Goal: Register for event/course

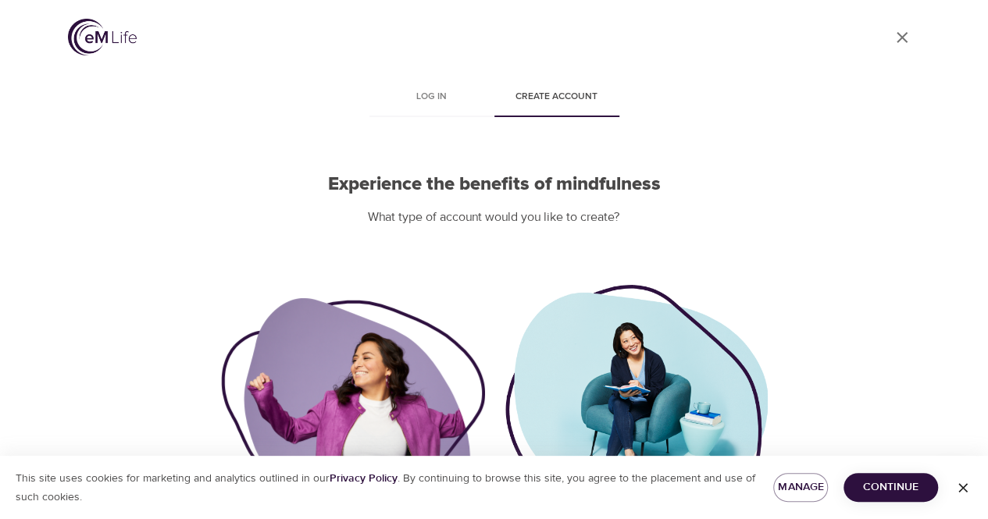
click at [962, 486] on icon "button" at bounding box center [962, 487] width 9 height 9
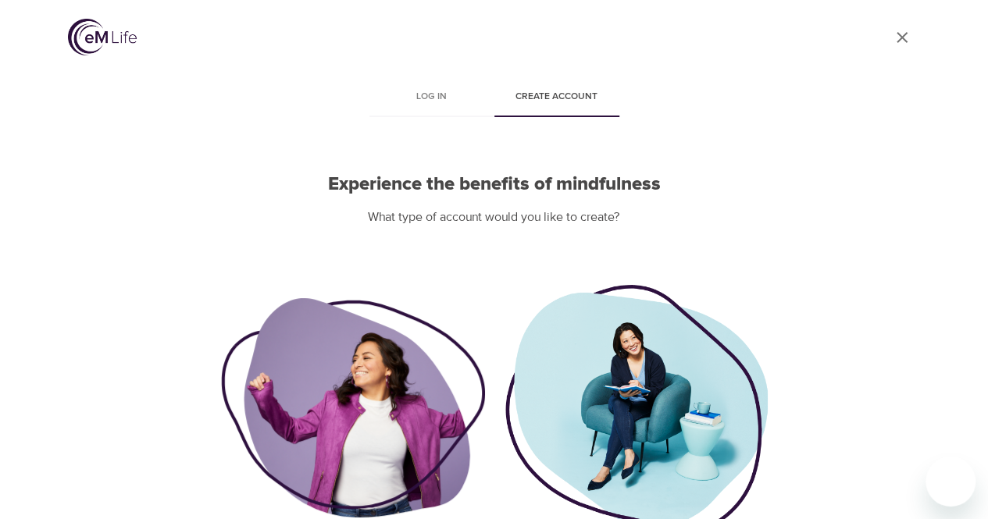
scroll to position [137, 0]
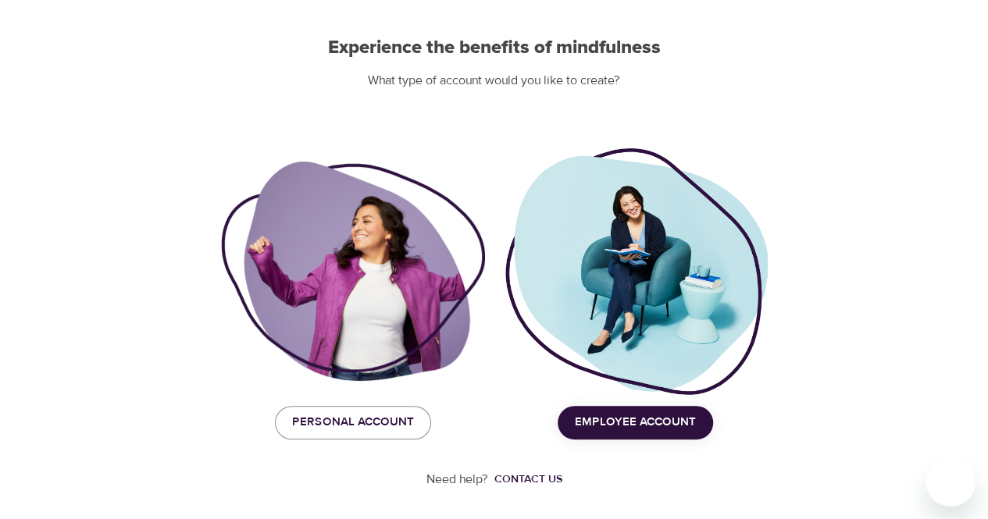
click at [607, 418] on span "Employee Account" at bounding box center [635, 422] width 121 height 20
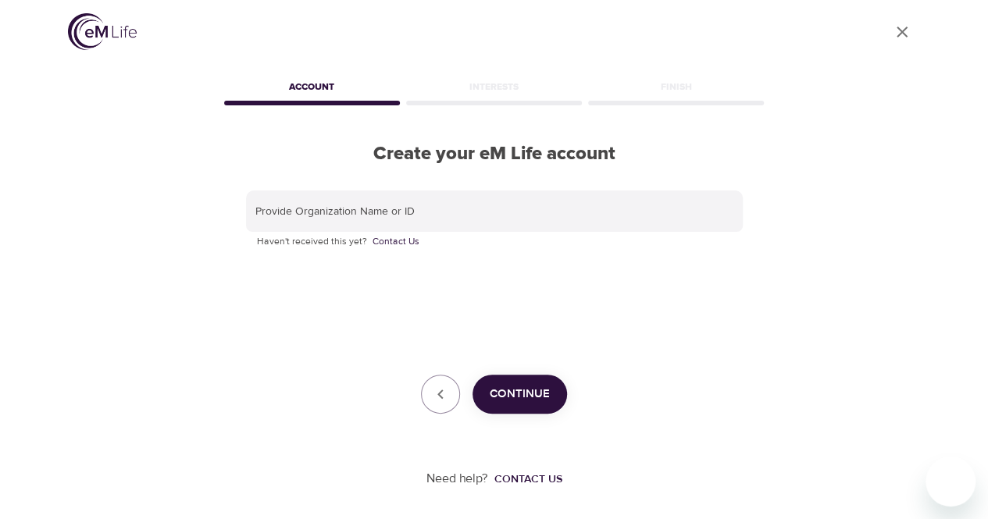
scroll to position [5, 0]
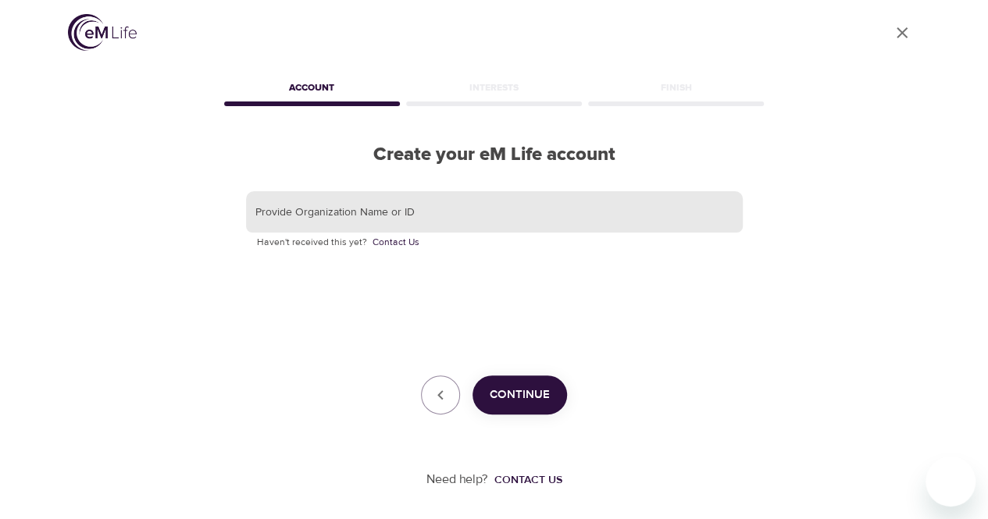
click at [403, 210] on input "text" at bounding box center [494, 212] width 497 height 42
paste input "KORNFERRY"
type input "KORNFERRY"
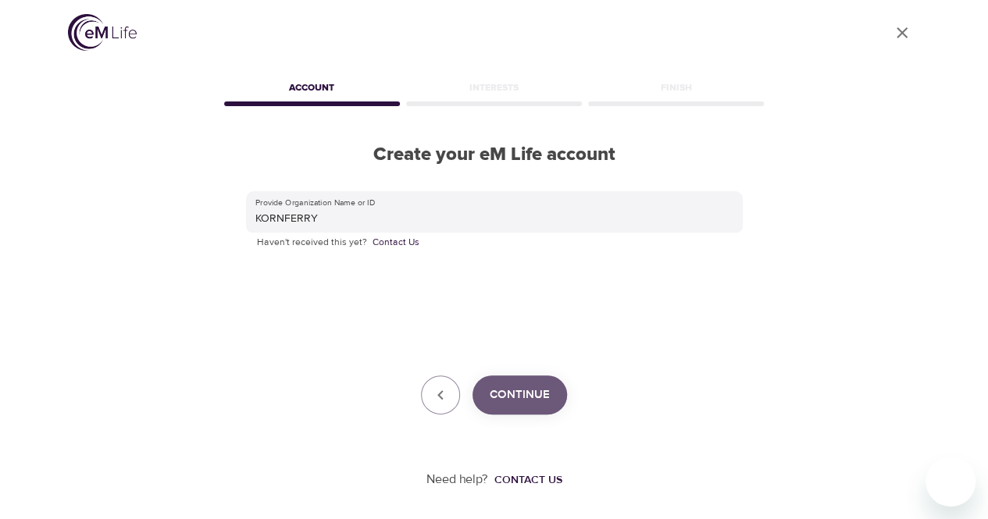
click at [500, 394] on span "Continue" at bounding box center [520, 395] width 60 height 20
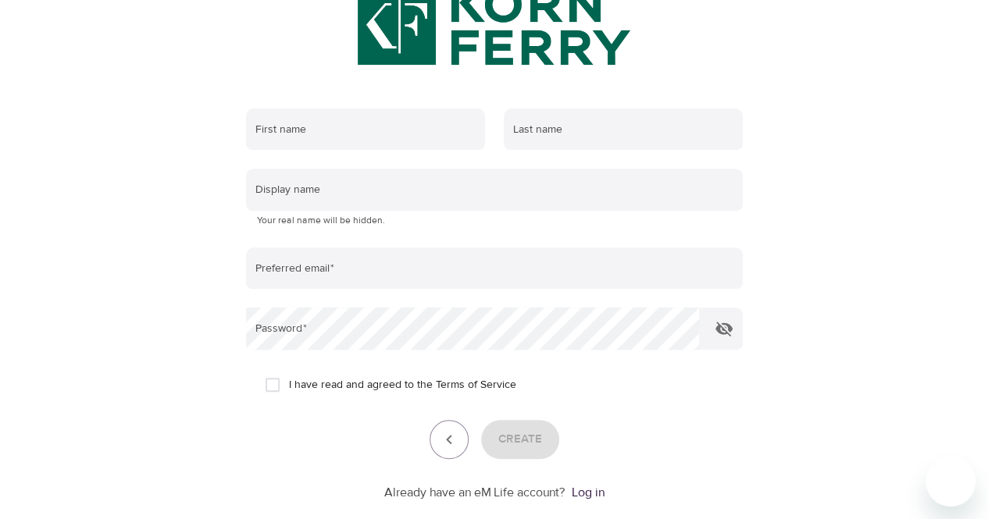
scroll to position [162, 0]
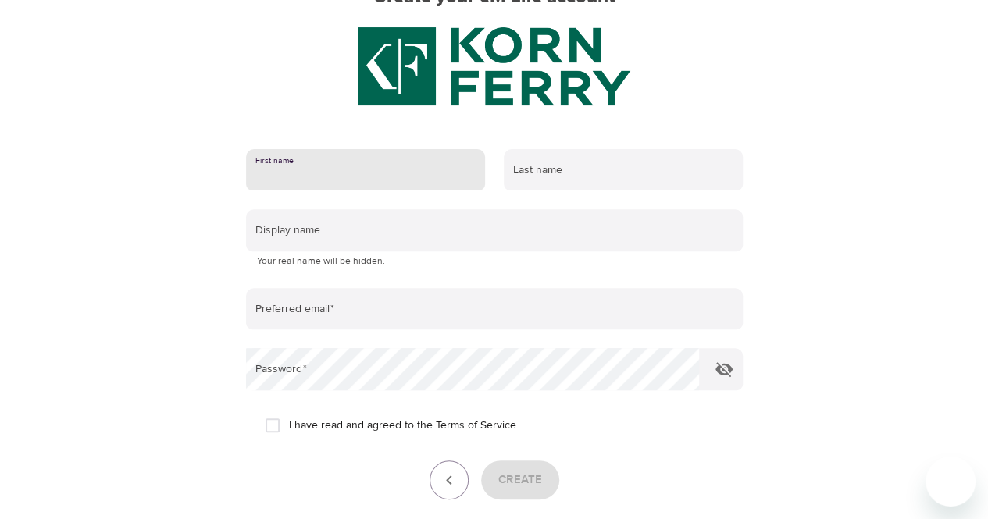
click at [389, 183] on input "text" at bounding box center [365, 170] width 239 height 42
type input "Mariana"
type input "Mushahdi"
type input "[EMAIL_ADDRESS][DOMAIN_NAME]"
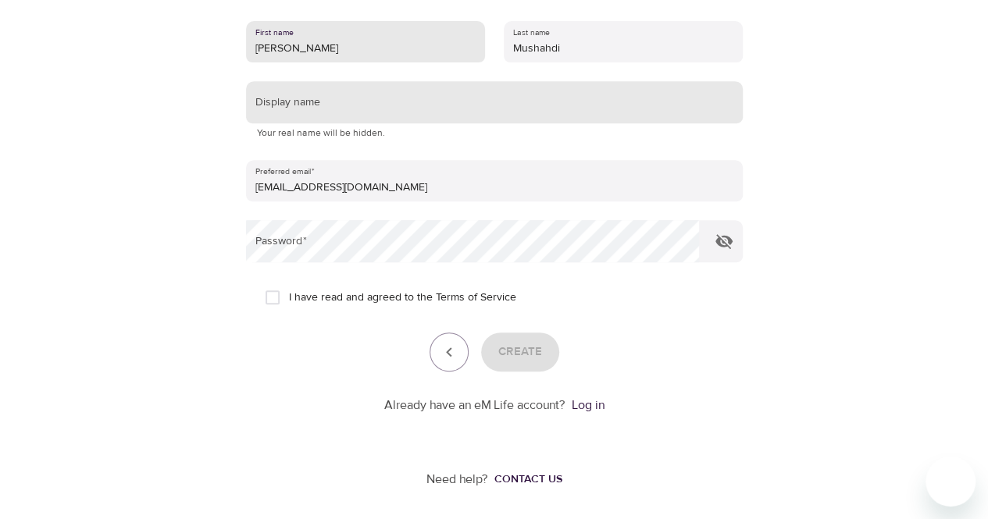
scroll to position [0, 0]
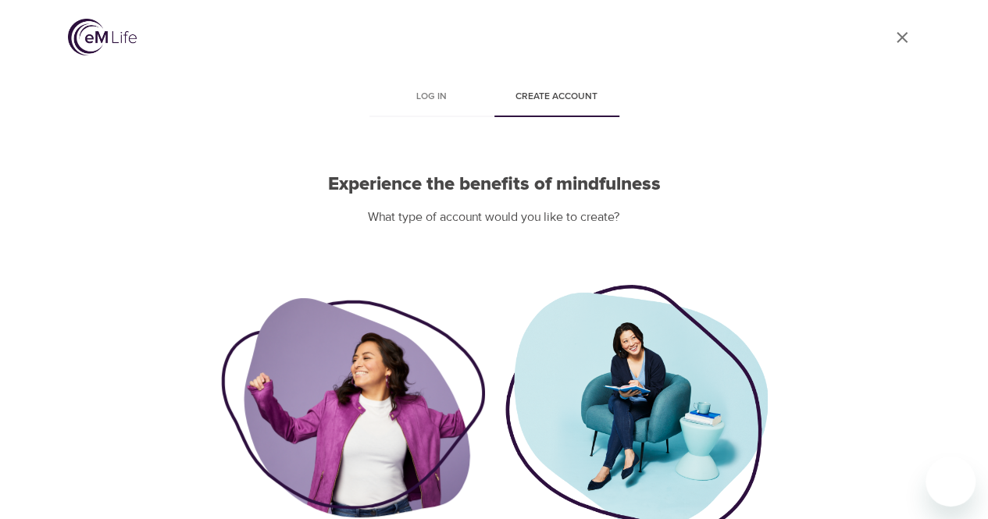
scroll to position [137, 0]
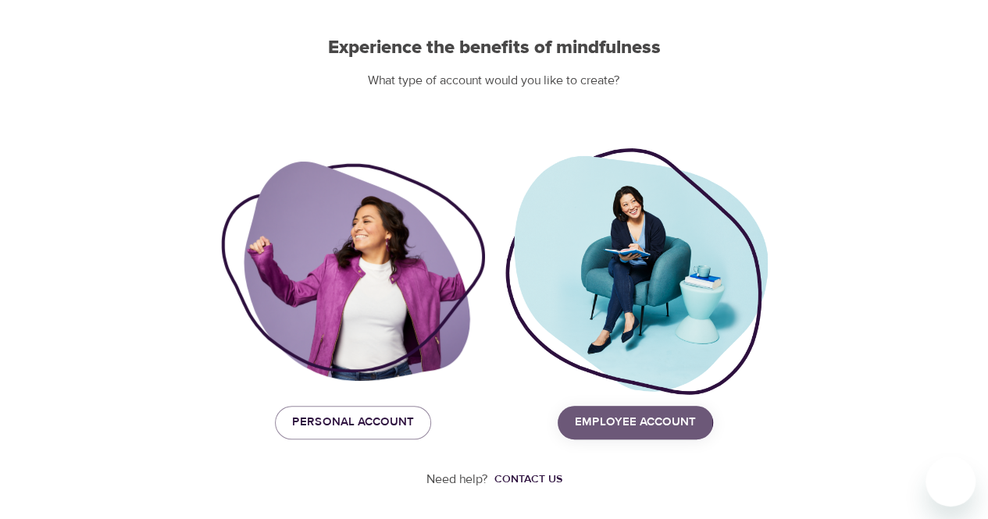
click at [601, 421] on span "Employee Account" at bounding box center [635, 422] width 121 height 20
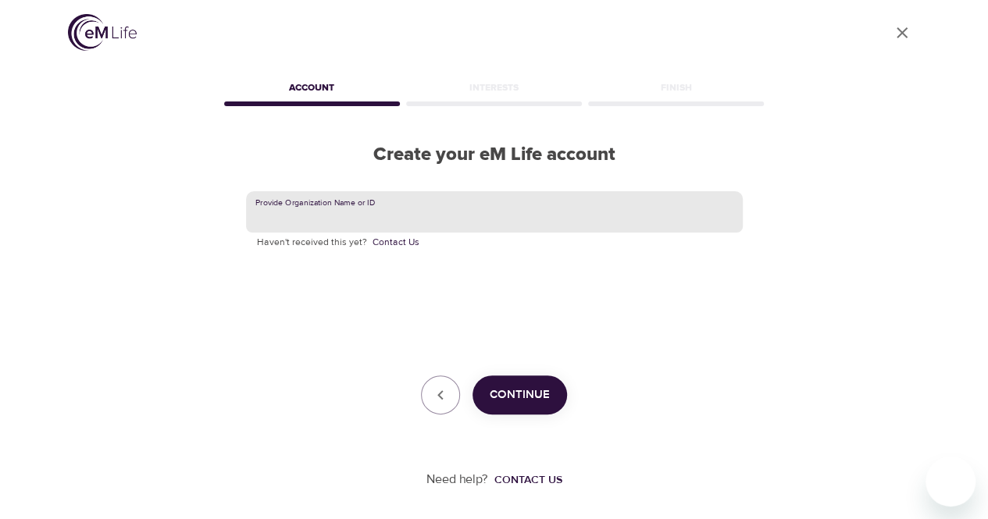
click at [372, 214] on input "text" at bounding box center [494, 212] width 497 height 42
click at [461, 104] on div "Interests" at bounding box center [494, 90] width 182 height 31
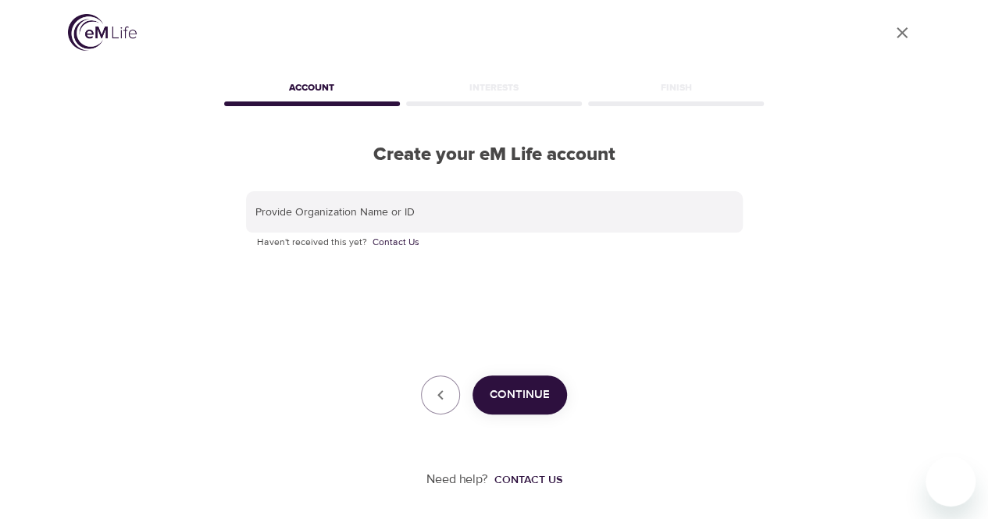
click at [118, 45] on img at bounding box center [102, 32] width 69 height 37
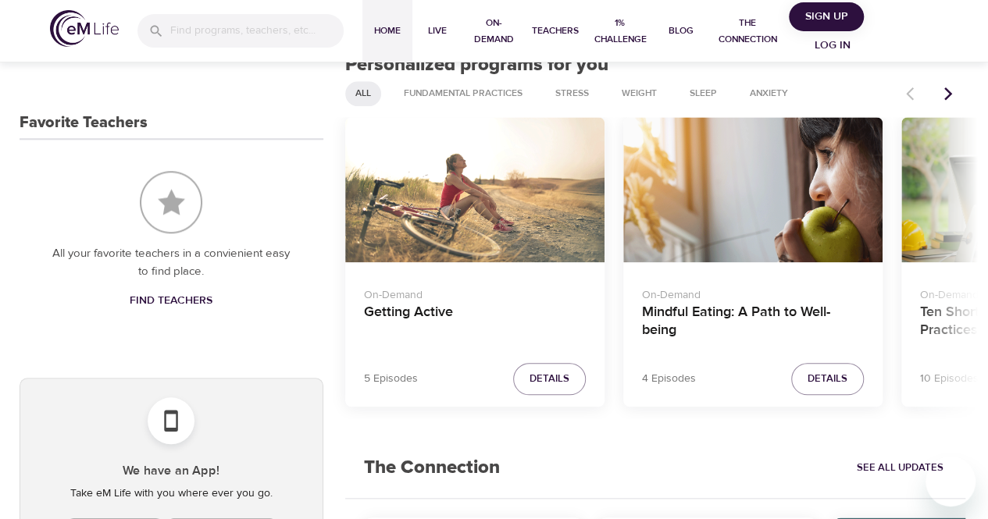
scroll to position [622, 0]
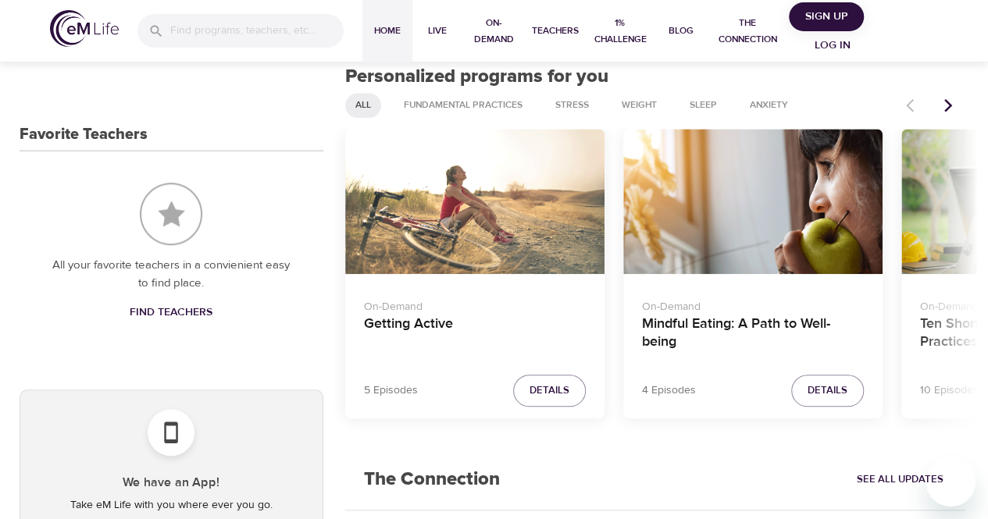
click at [946, 112] on icon "Next items" at bounding box center [948, 104] width 8 height 13
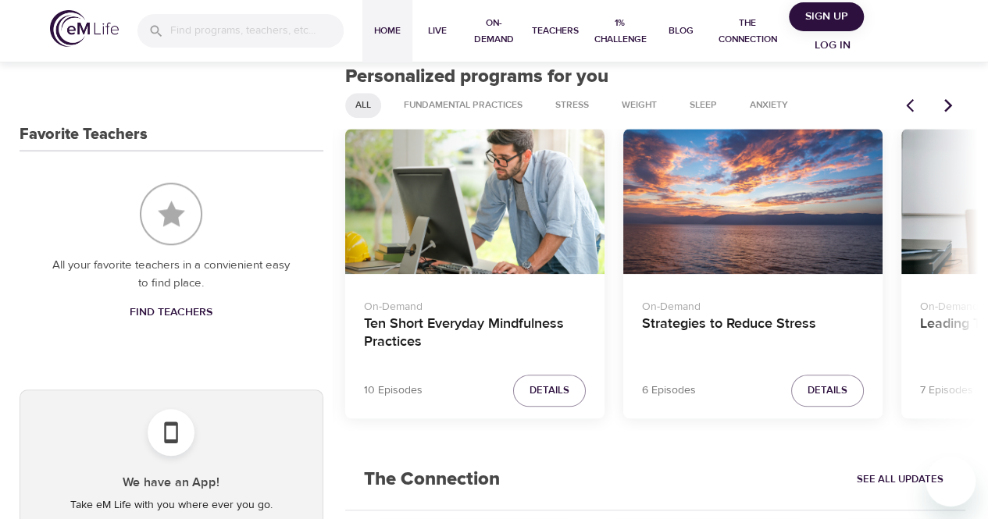
click at [946, 112] on icon "Next items" at bounding box center [948, 104] width 8 height 13
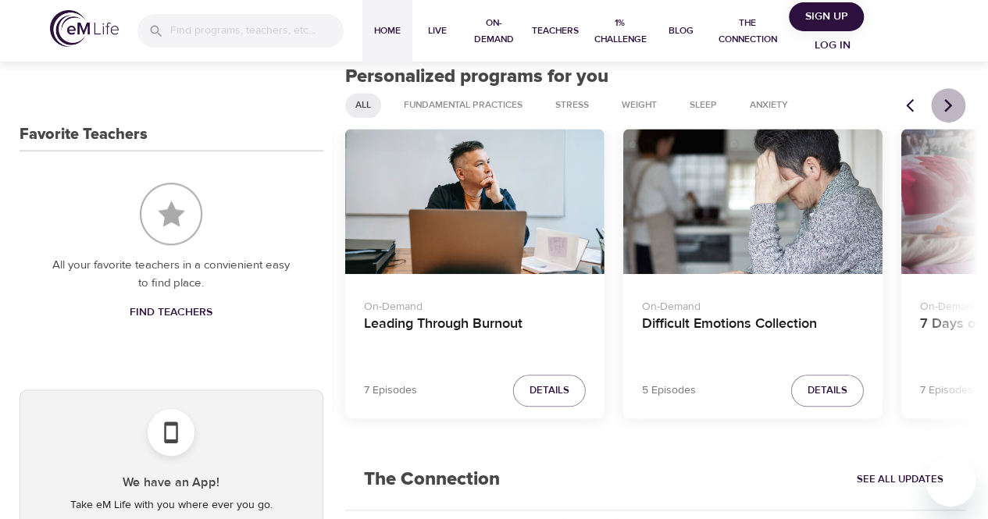
click at [953, 113] on icon "Next items" at bounding box center [948, 106] width 16 height 16
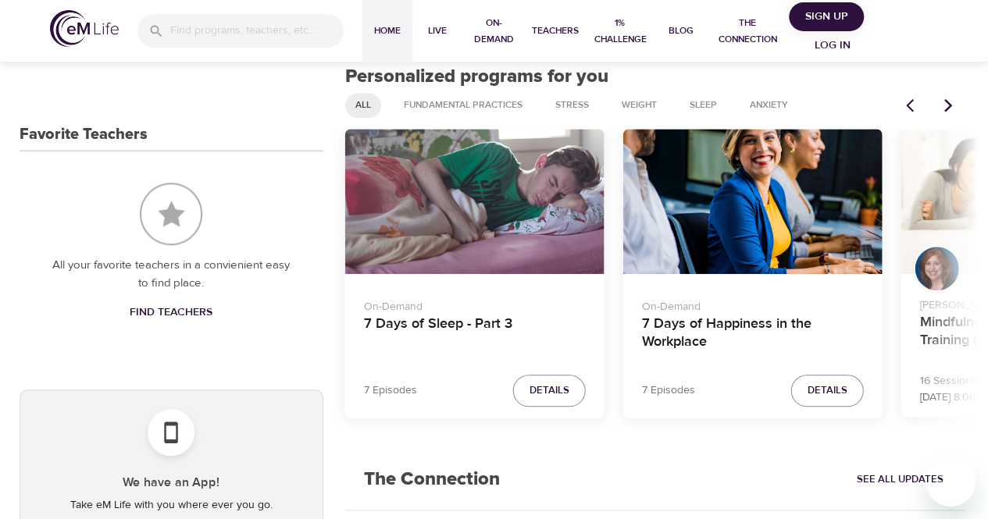
click at [953, 113] on icon "Next items" at bounding box center [948, 106] width 16 height 16
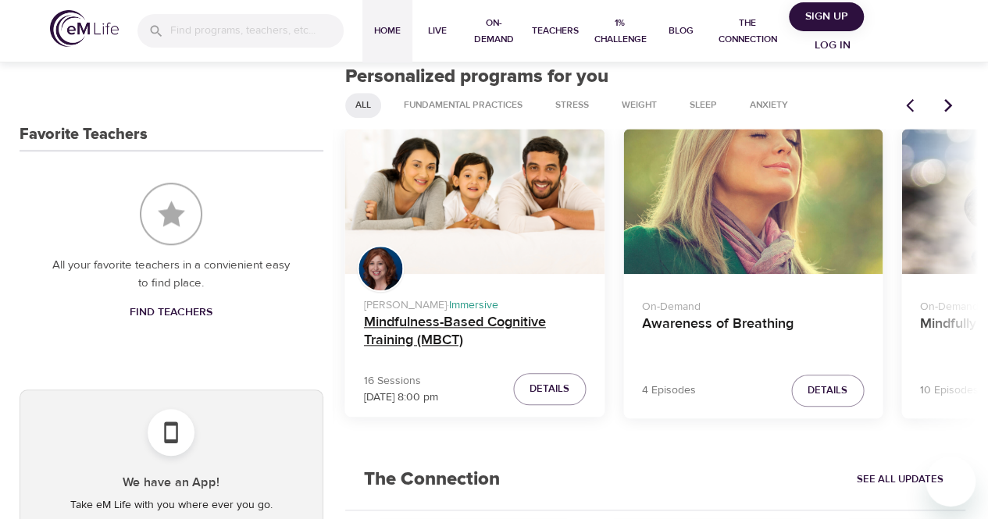
click at [394, 351] on h4 "Mindfulness-Based Cognitive Training (MBCT)" at bounding box center [475, 332] width 222 height 37
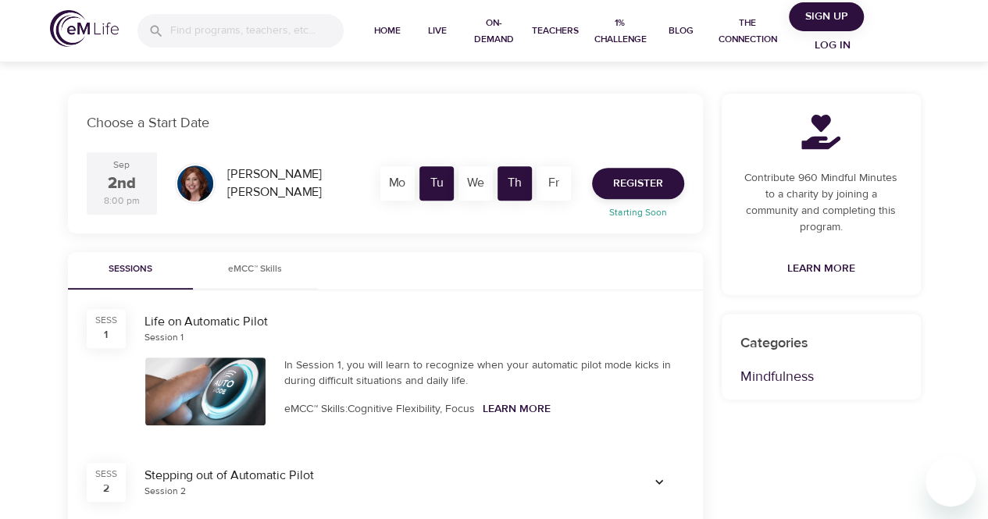
scroll to position [251, 0]
click at [636, 178] on span "Register" at bounding box center [638, 185] width 50 height 20
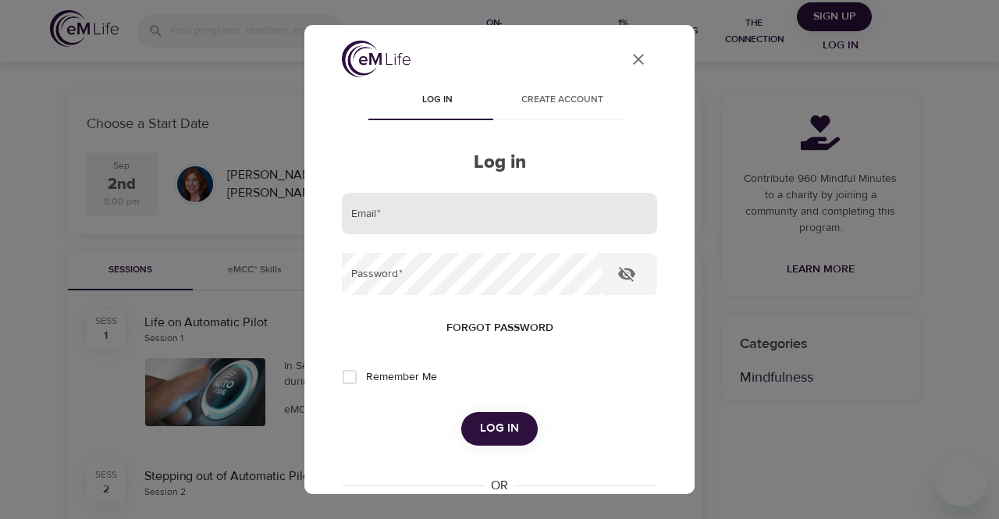
click at [546, 207] on input "email" at bounding box center [499, 214] width 315 height 42
type input "[EMAIL_ADDRESS][DOMAIN_NAME]"
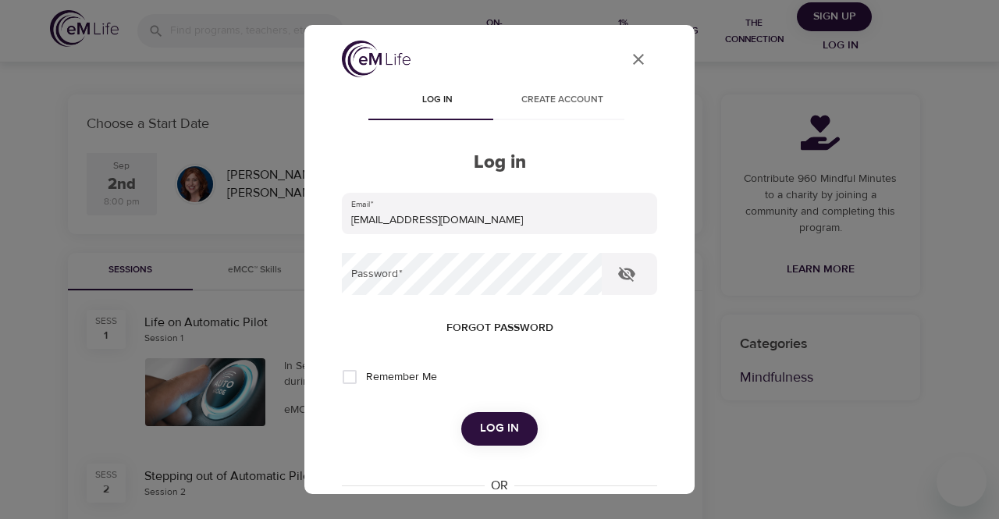
click at [620, 79] on div "User Profile" at bounding box center [638, 62] width 37 height 42
click at [620, 71] on button "User Profile" at bounding box center [638, 59] width 37 height 37
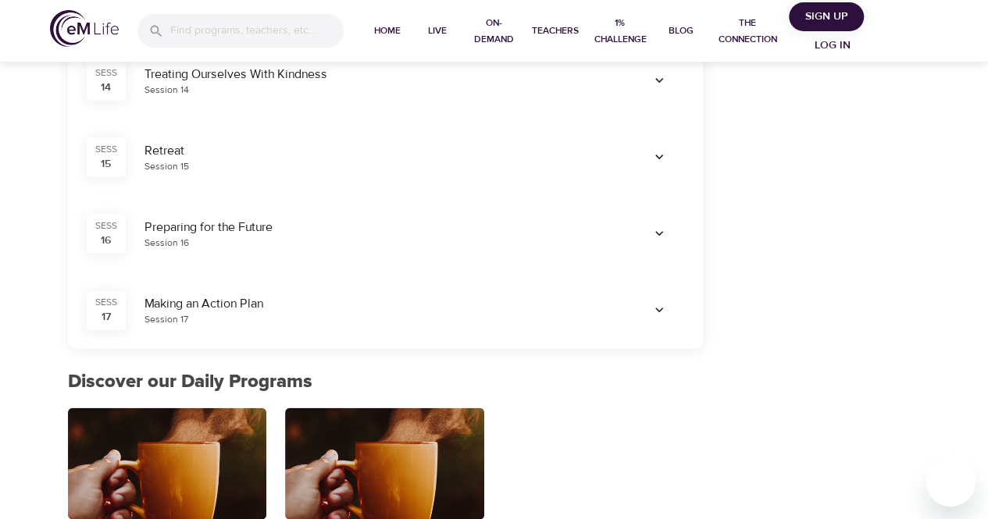
scroll to position [1572, 0]
click at [653, 229] on icon "button" at bounding box center [659, 234] width 16 height 16
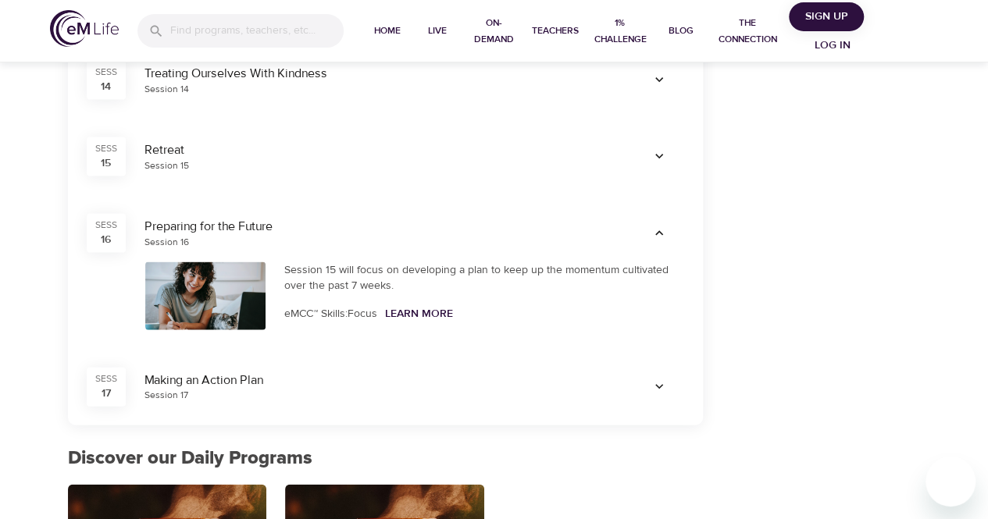
click at [653, 229] on icon "button" at bounding box center [659, 234] width 16 height 16
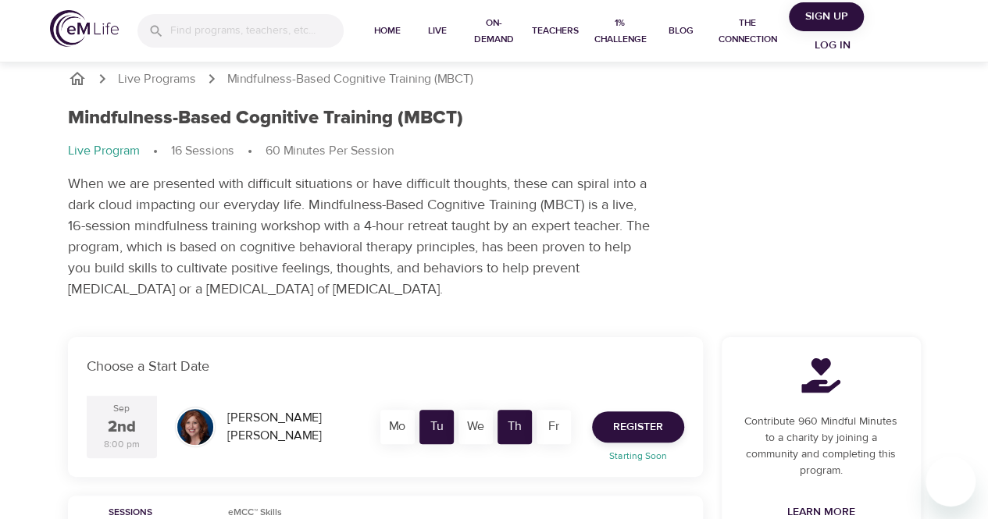
scroll to position [0, 0]
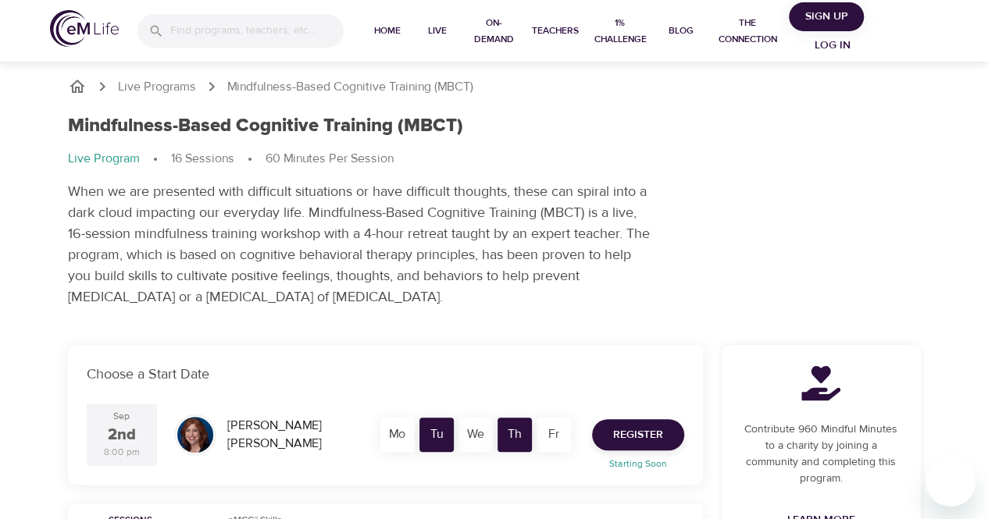
click at [78, 30] on img at bounding box center [84, 28] width 69 height 37
